Goal: Task Accomplishment & Management: Use online tool/utility

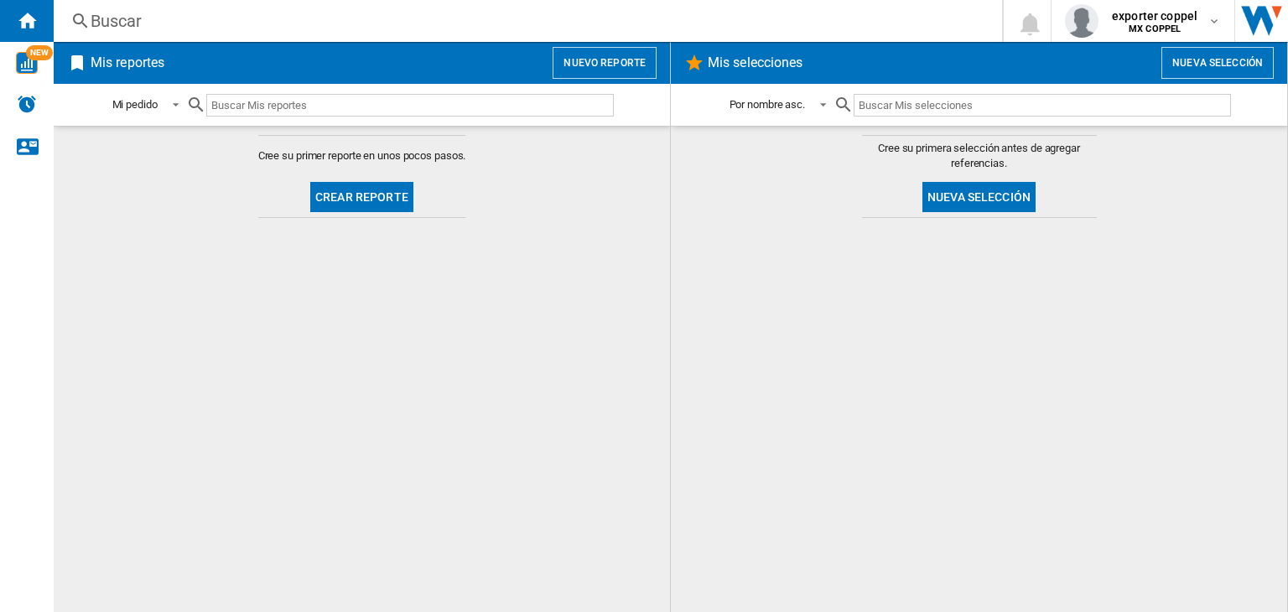
click at [625, 70] on button "Nuevo reporte" at bounding box center [604, 63] width 104 height 32
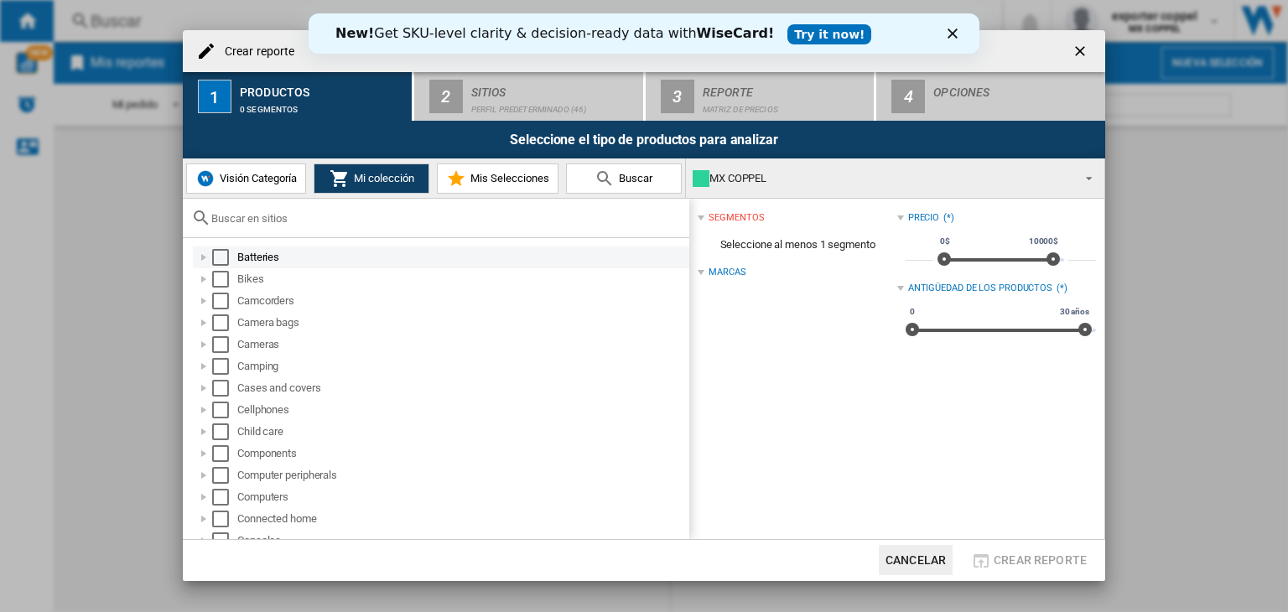
click at [223, 259] on div "Select" at bounding box center [220, 257] width 17 height 17
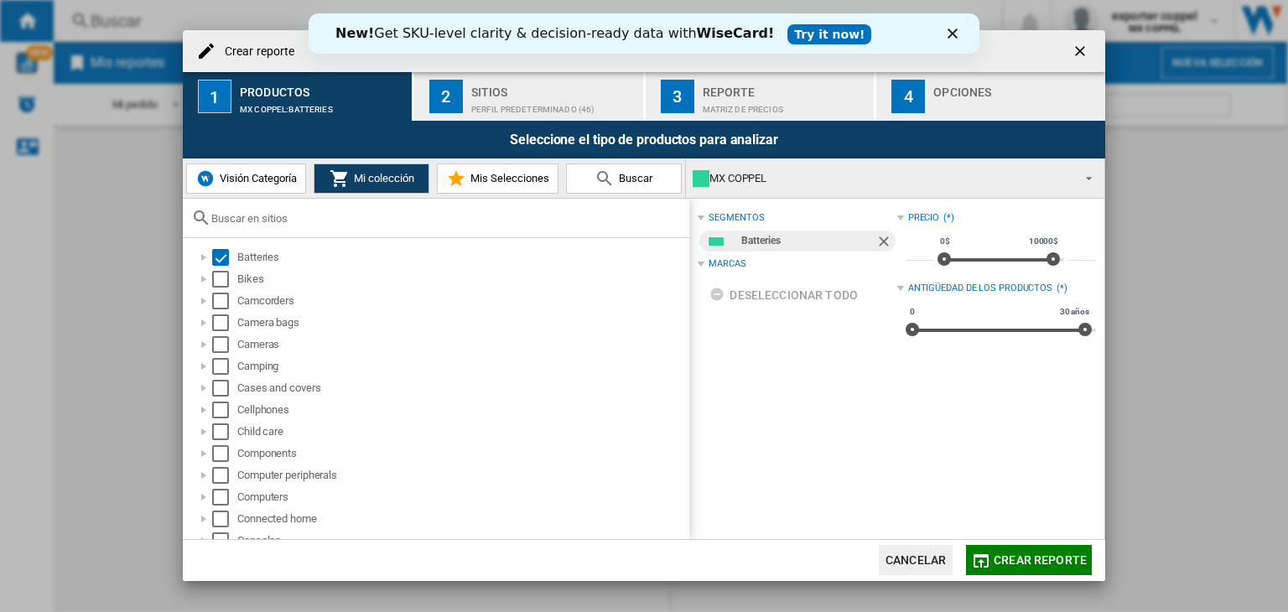
click at [467, 110] on button "2 Sitios Perfil predeterminado (46)" at bounding box center [529, 96] width 231 height 49
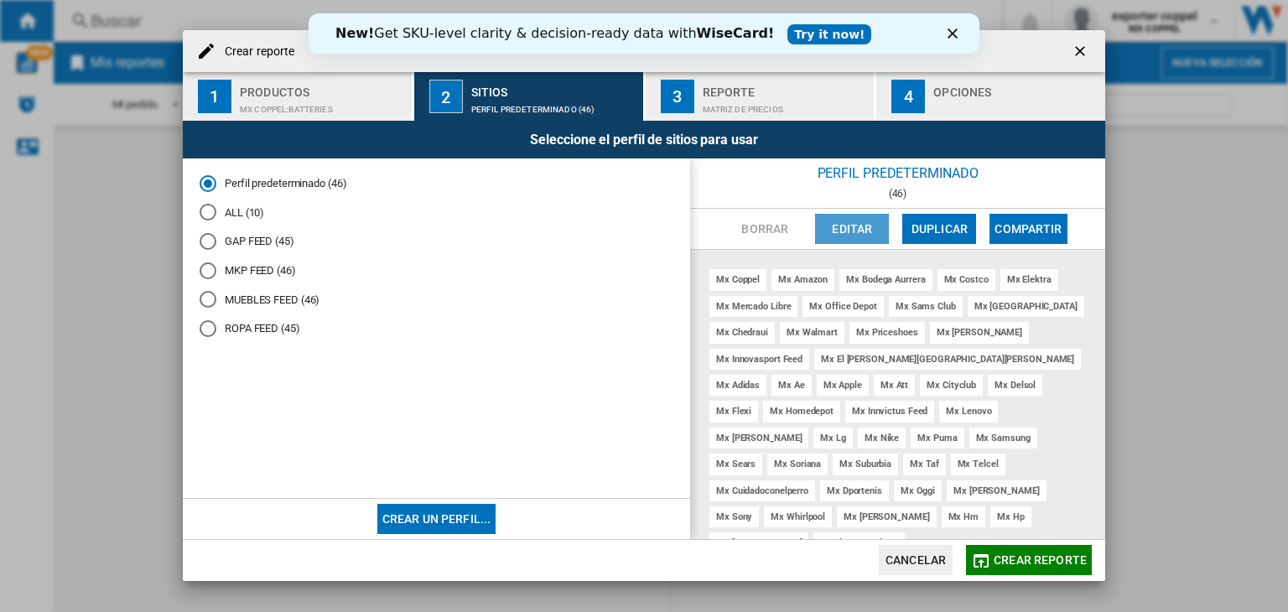
click at [853, 226] on button "Editar" at bounding box center [852, 229] width 74 height 30
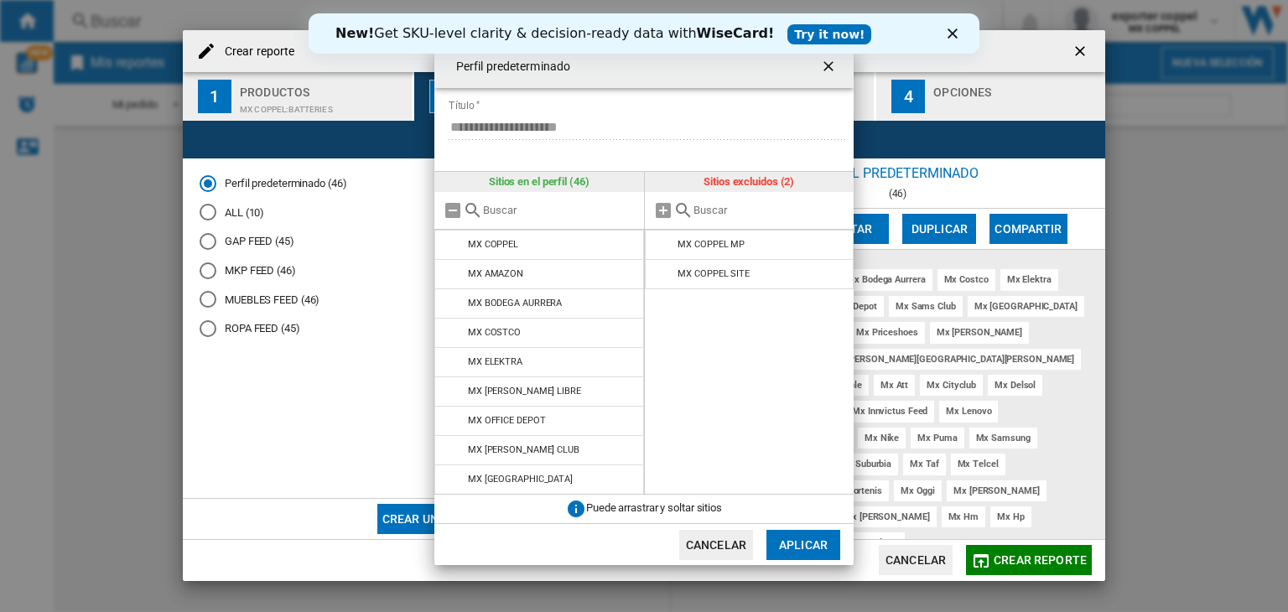
click at [830, 68] on ng-md-icon "getI18NText('BUTTONS.CLOSE_DIALOG')" at bounding box center [830, 68] width 20 height 20
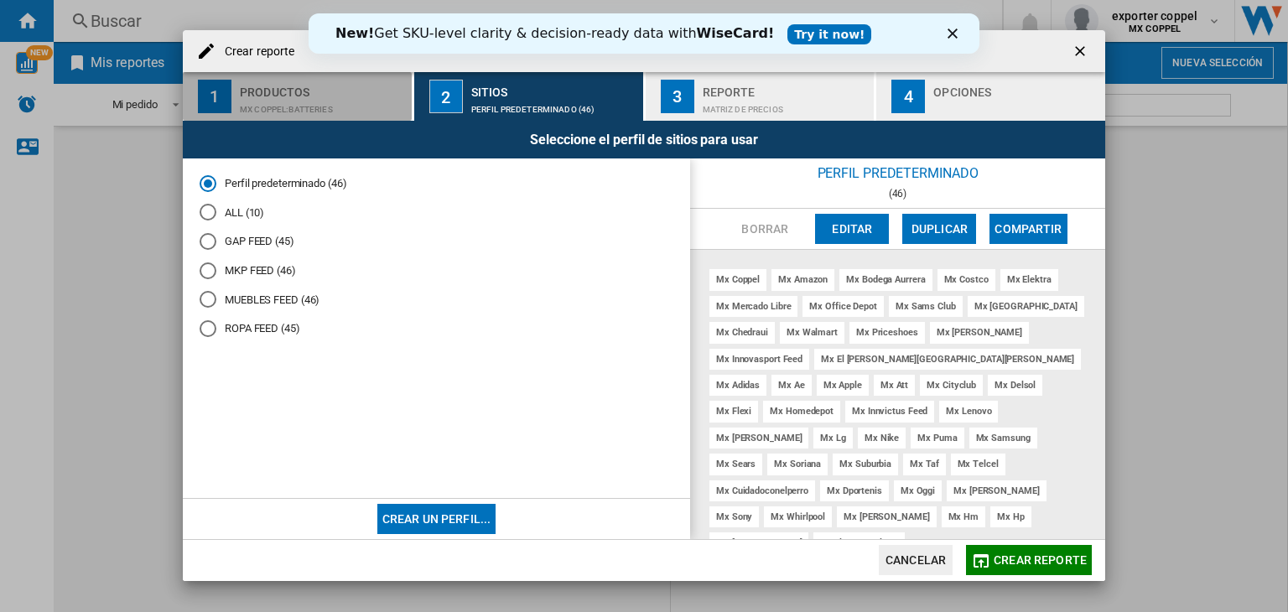
click at [367, 96] on div "MX COPPEL:Batteries" at bounding box center [322, 105] width 165 height 18
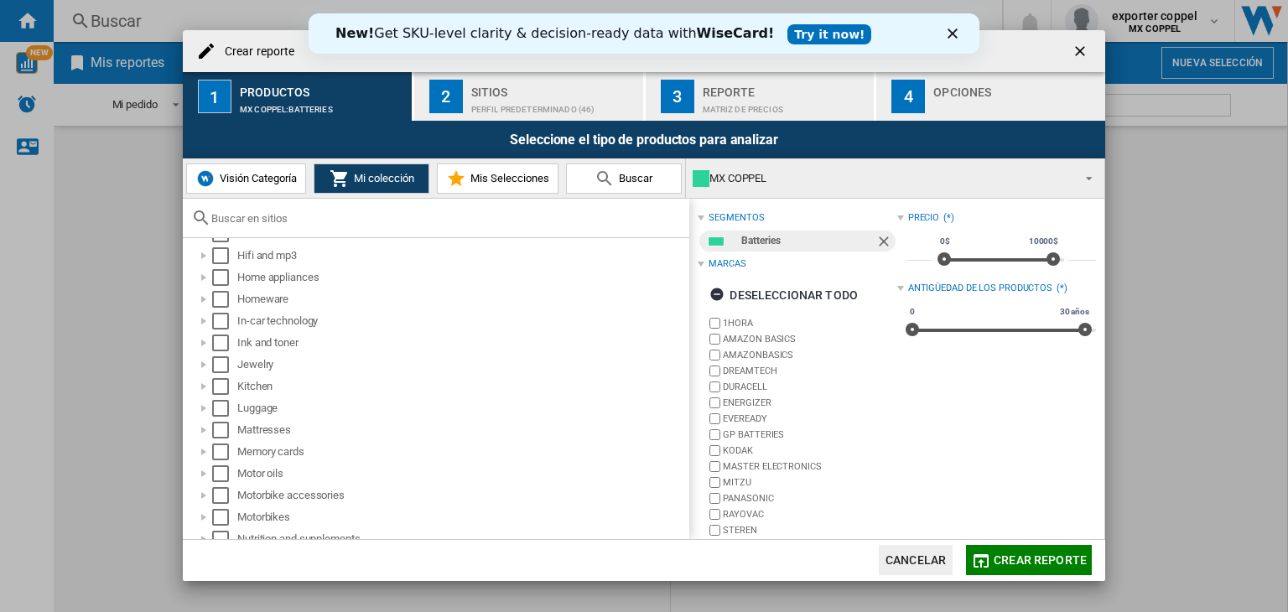
scroll to position [950, 0]
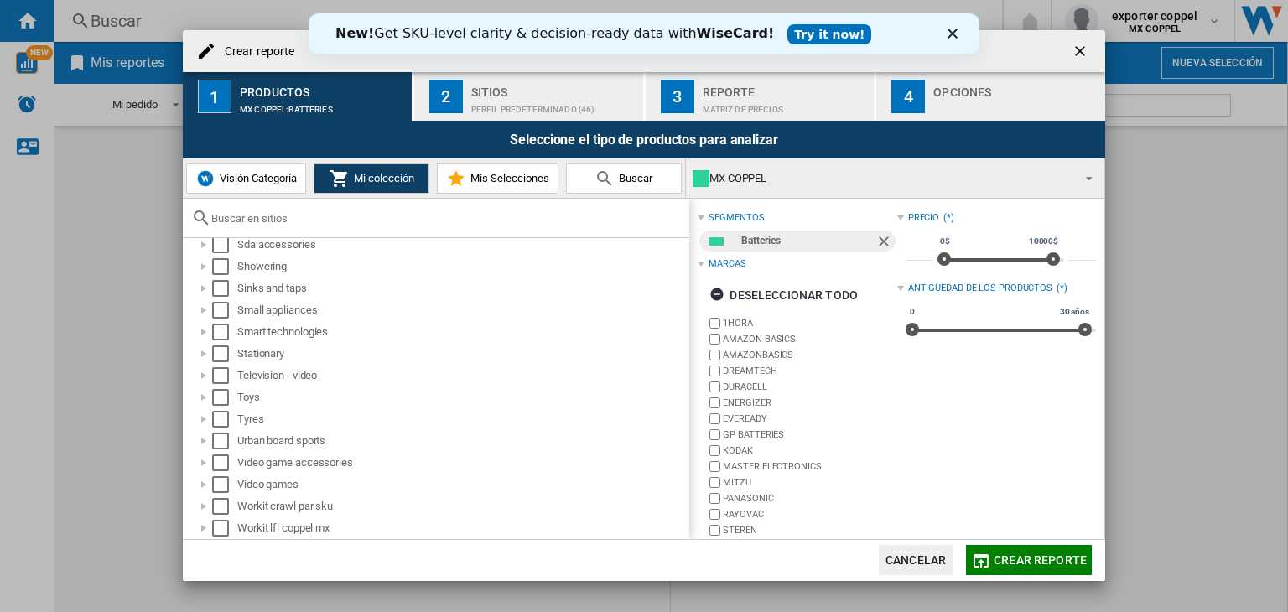
click at [1081, 39] on button "button" at bounding box center [1082, 51] width 34 height 34
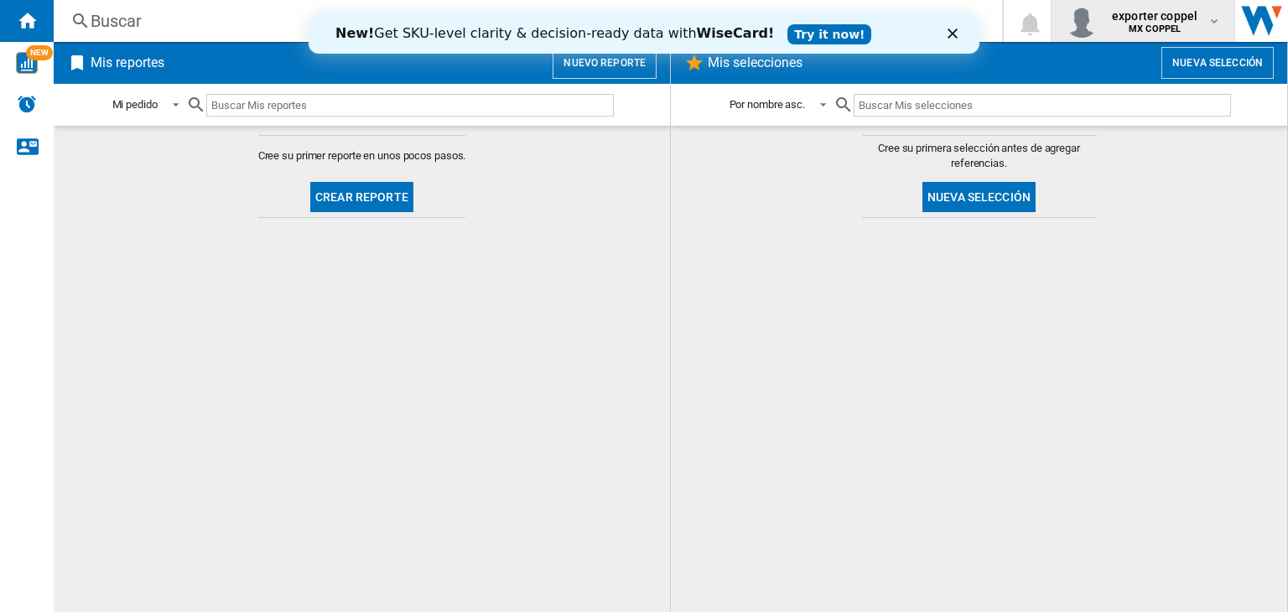
click at [1170, 34] on div "exporter coppel MX COPPEL" at bounding box center [1143, 21] width 156 height 34
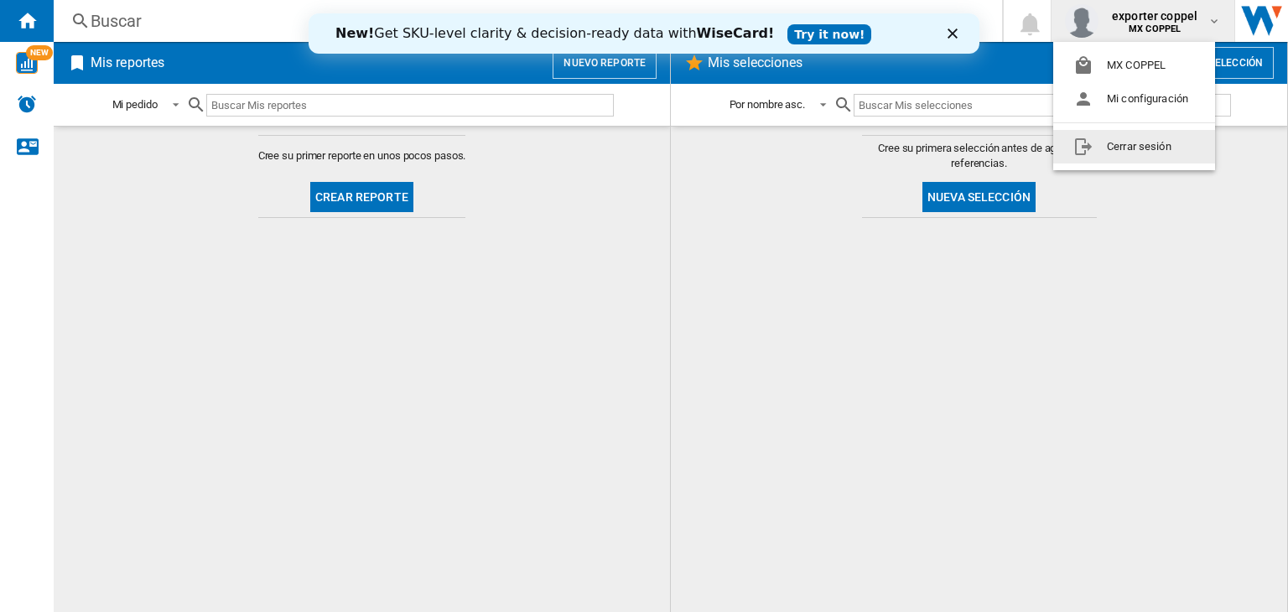
click at [1144, 152] on button "Cerrar sesión" at bounding box center [1134, 147] width 162 height 34
